Goal: Transaction & Acquisition: Purchase product/service

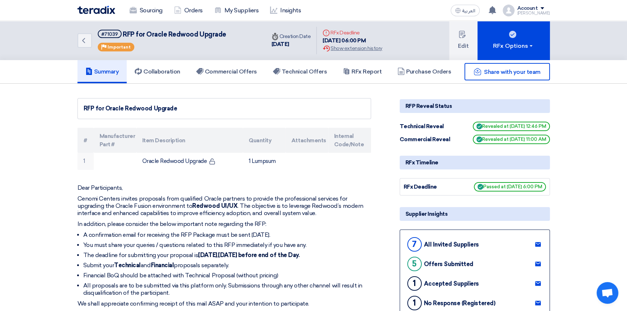
click at [426, 72] on div "Share with your team" at bounding box center [474, 71] width 150 height 17
click at [420, 69] on div "Share with your team" at bounding box center [474, 71] width 150 height 17
click at [227, 71] on h5 "Commercial Offers" at bounding box center [226, 71] width 61 height 7
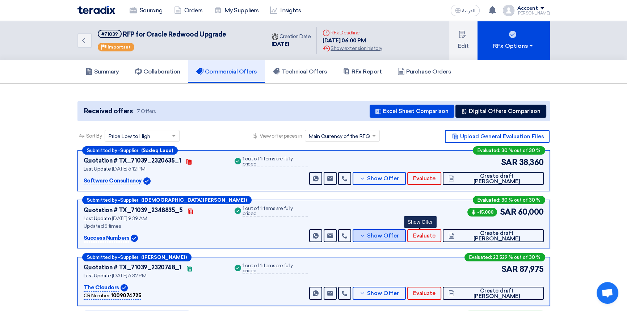
click at [399, 235] on span "Show Offer" at bounding box center [383, 235] width 32 height 5
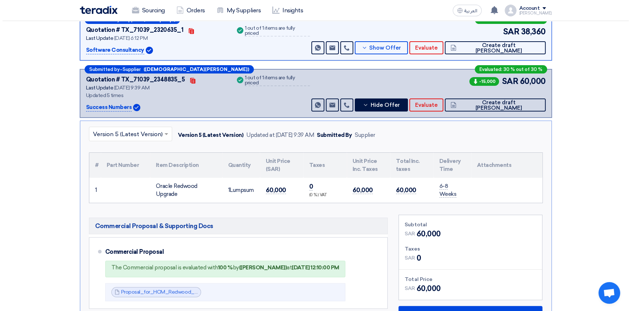
scroll to position [131, 0]
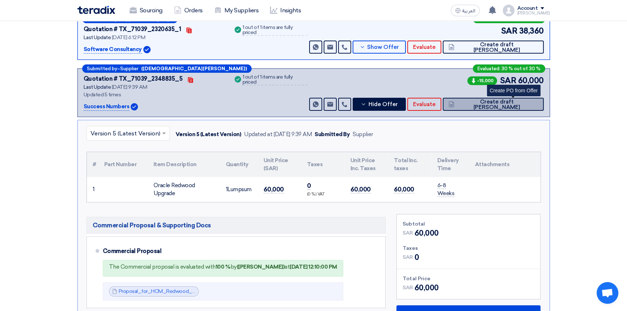
click at [518, 104] on span "Create draft [PERSON_NAME]" at bounding box center [496, 104] width 81 height 11
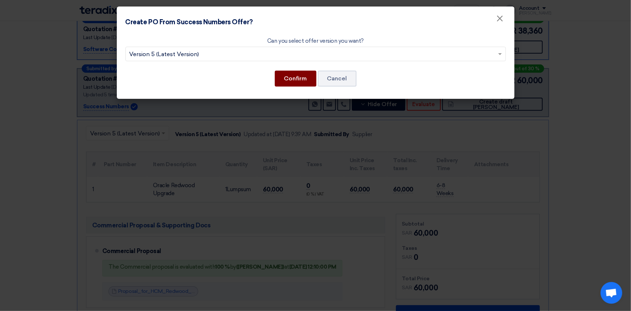
click at [279, 77] on button "Confirm" at bounding box center [296, 79] width 42 height 16
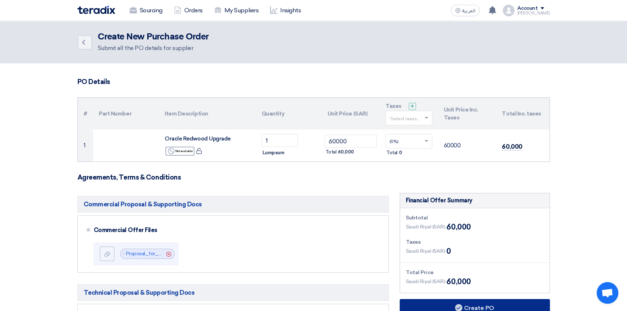
click at [463, 306] on button "Create PO" at bounding box center [474, 307] width 150 height 17
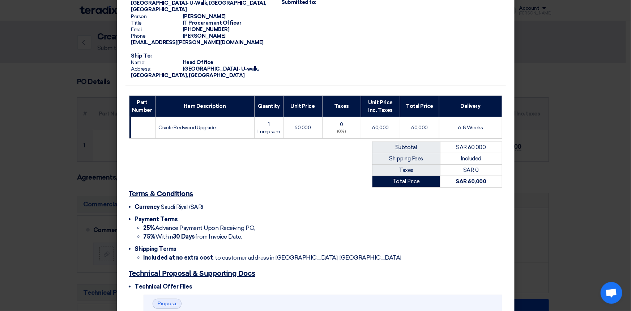
scroll to position [164, 0]
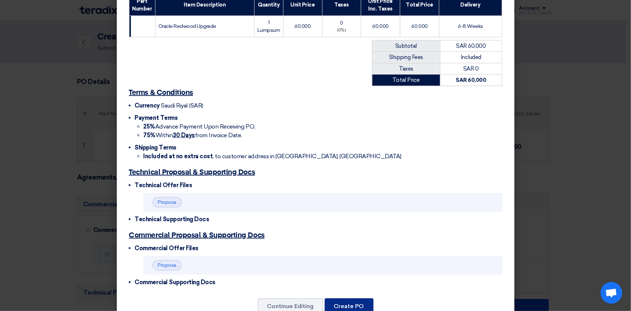
click at [354, 298] on button "Create PO" at bounding box center [349, 306] width 49 height 16
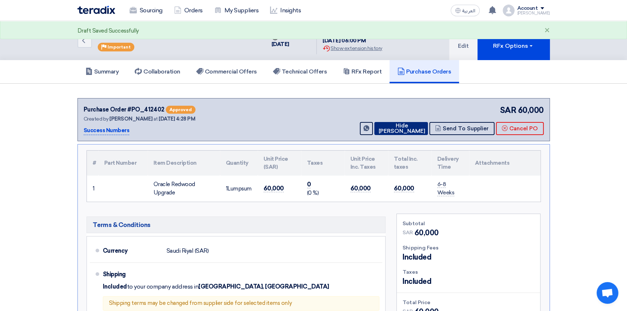
click at [397, 125] on button "Hide [PERSON_NAME]" at bounding box center [401, 128] width 54 height 13
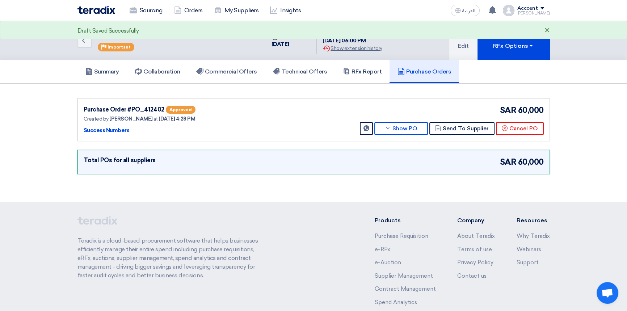
click at [547, 29] on div "×" at bounding box center [546, 30] width 5 height 9
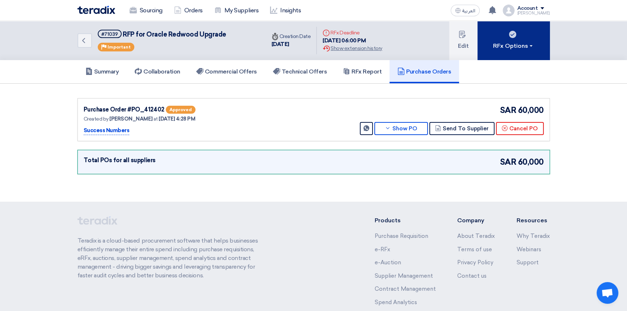
click at [520, 43] on div "RFx Options" at bounding box center [513, 46] width 41 height 9
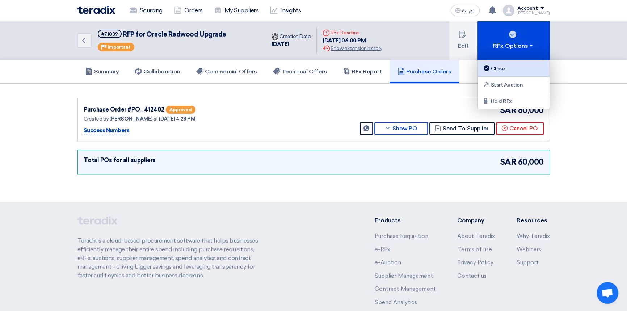
click at [503, 69] on div "Close" at bounding box center [513, 68] width 63 height 9
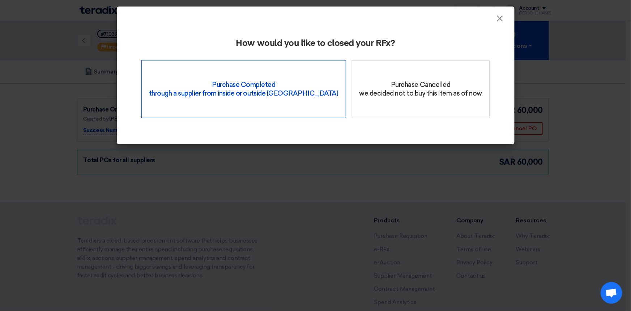
click at [223, 96] on div "Purchase Completed through a supplier from inside or outside Teradix" at bounding box center [243, 89] width 205 height 58
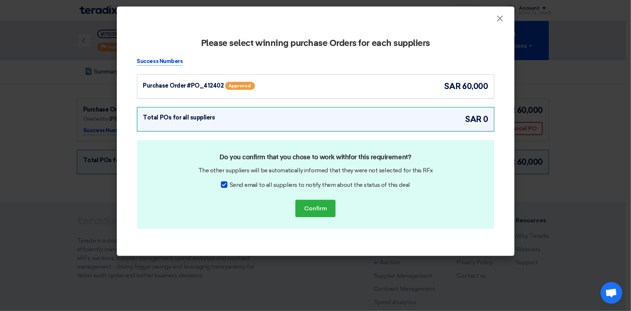
click at [294, 84] on div "Purchase Order #PO_412402 Approved sar 60,000" at bounding box center [315, 86] width 345 height 12
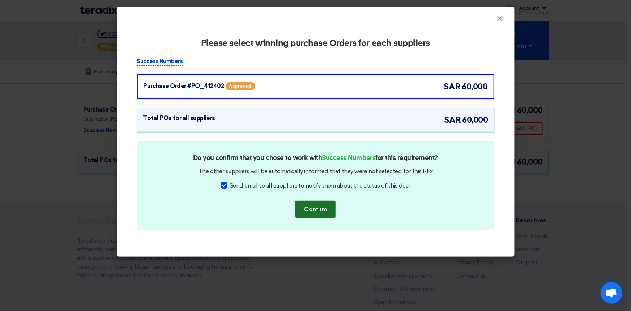
click at [314, 210] on button "Confirm" at bounding box center [316, 208] width 40 height 17
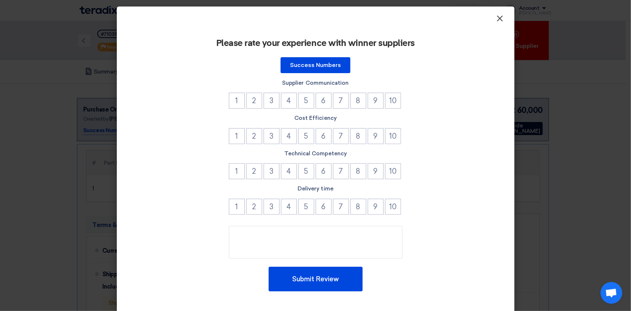
click at [497, 20] on span "×" at bounding box center [500, 20] width 7 height 14
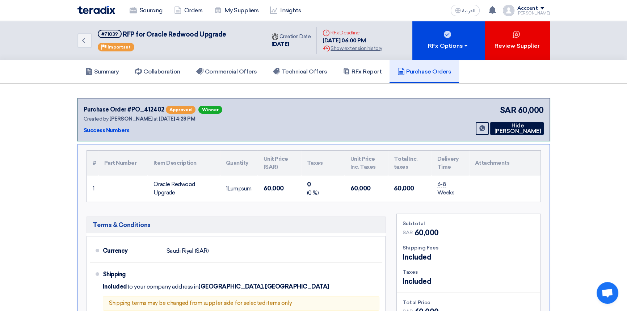
click at [86, 7] on img at bounding box center [96, 10] width 38 height 8
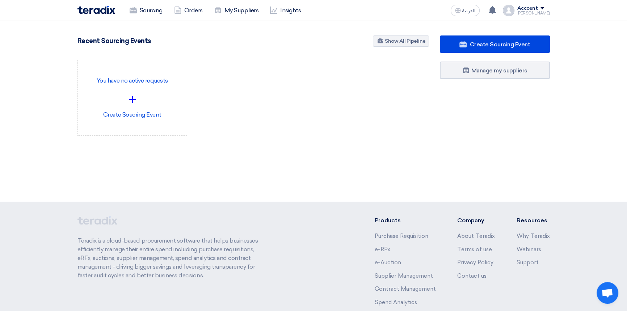
click at [96, 10] on img at bounding box center [96, 10] width 38 height 8
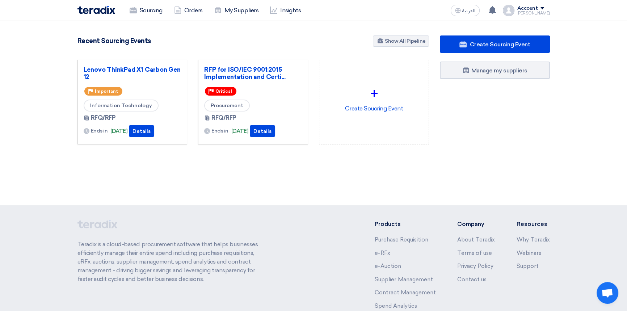
click at [234, 170] on div "4863 RFx remaining 10 Auctions remaining Create Sourcing Event" at bounding box center [313, 104] width 483 height 138
click at [394, 8] on div "Sourcing Orders My Suppliers Insights العربية ع You have a new offer for 'RFP f…" at bounding box center [313, 10] width 483 height 21
click at [538, 9] on div "Account" at bounding box center [527, 8] width 21 height 6
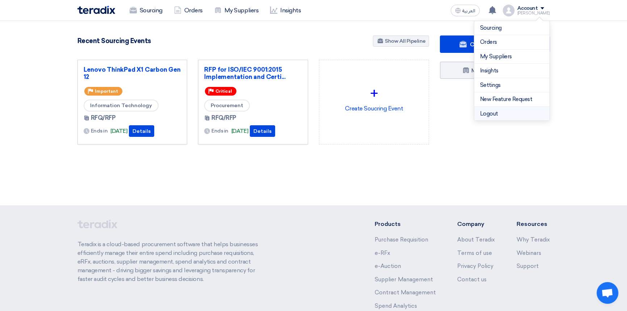
click at [496, 112] on li "Logout" at bounding box center [511, 114] width 75 height 14
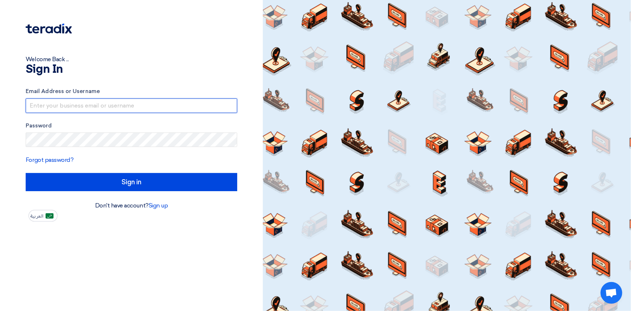
type input "[PERSON_NAME][EMAIL_ADDRESS][PERSON_NAME][DOMAIN_NAME]"
